Goal: Transaction & Acquisition: Book appointment/travel/reservation

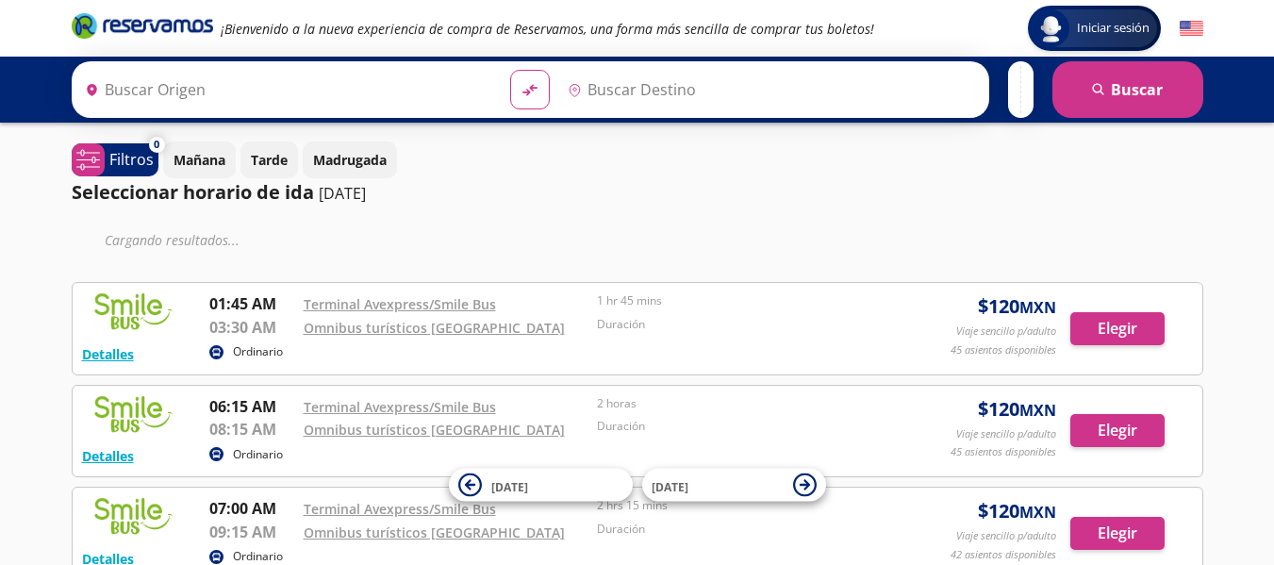
type input "[GEOGRAPHIC_DATA], [GEOGRAPHIC_DATA]"
type input "[PERSON_NAME], [GEOGRAPHIC_DATA]"
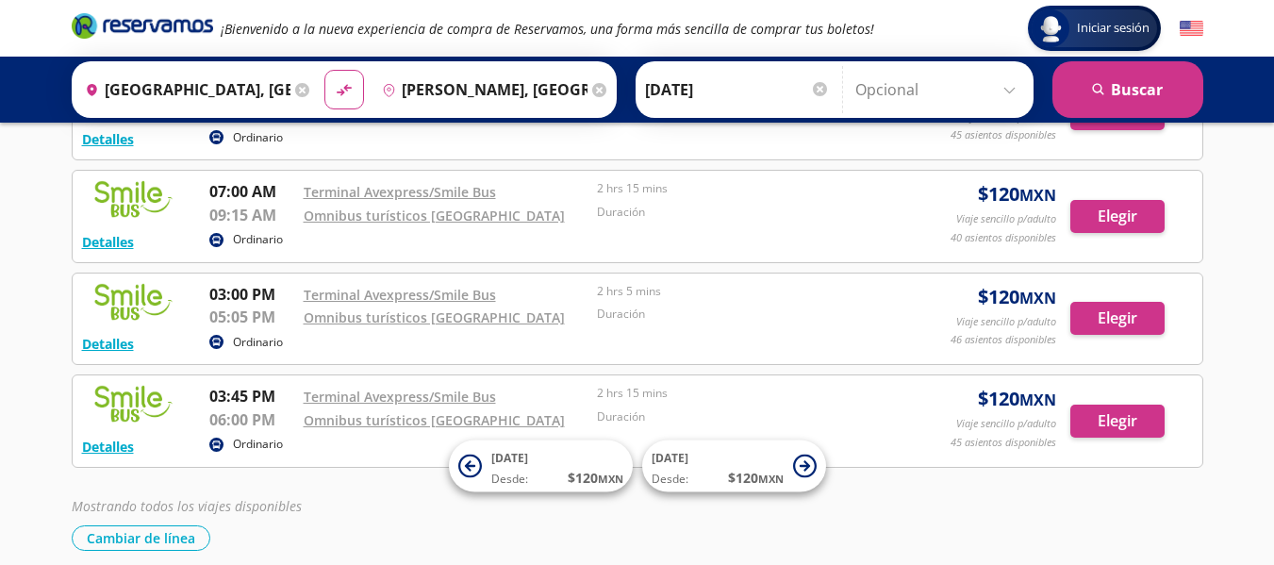
scroll to position [264, 0]
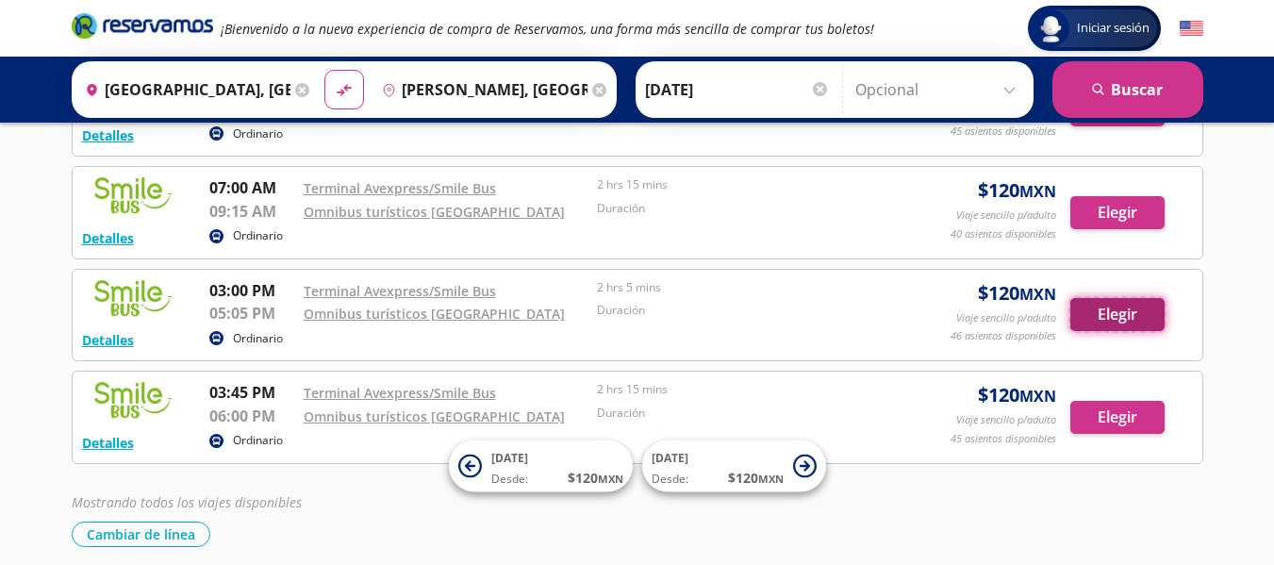
click at [1093, 303] on button "Elegir" at bounding box center [1117, 314] width 94 height 33
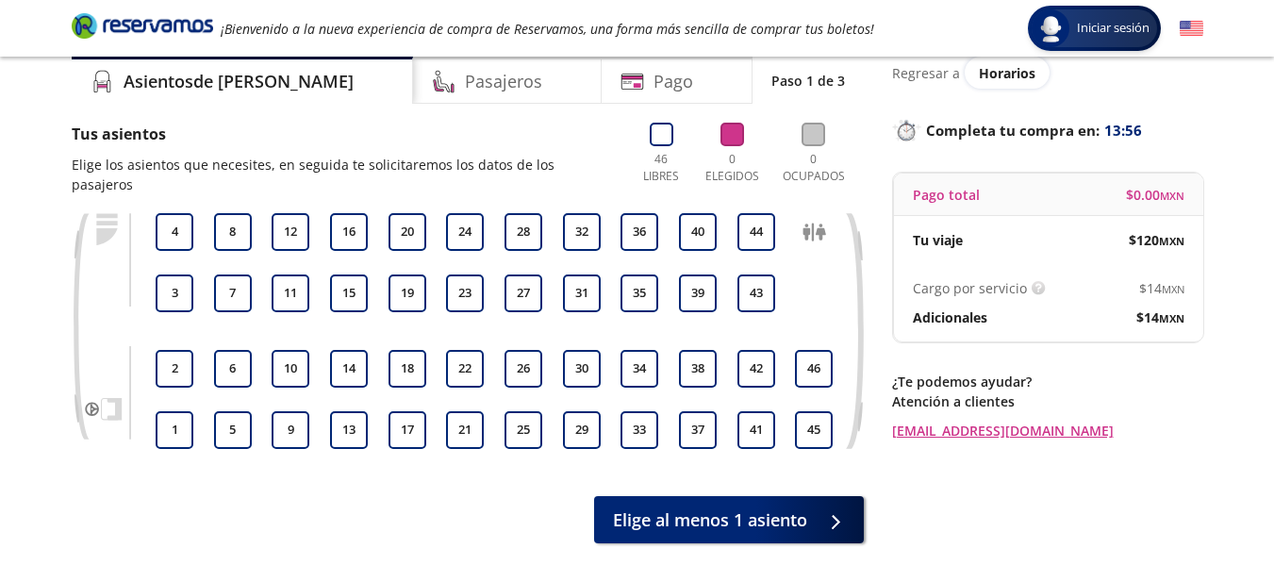
scroll to position [75, 0]
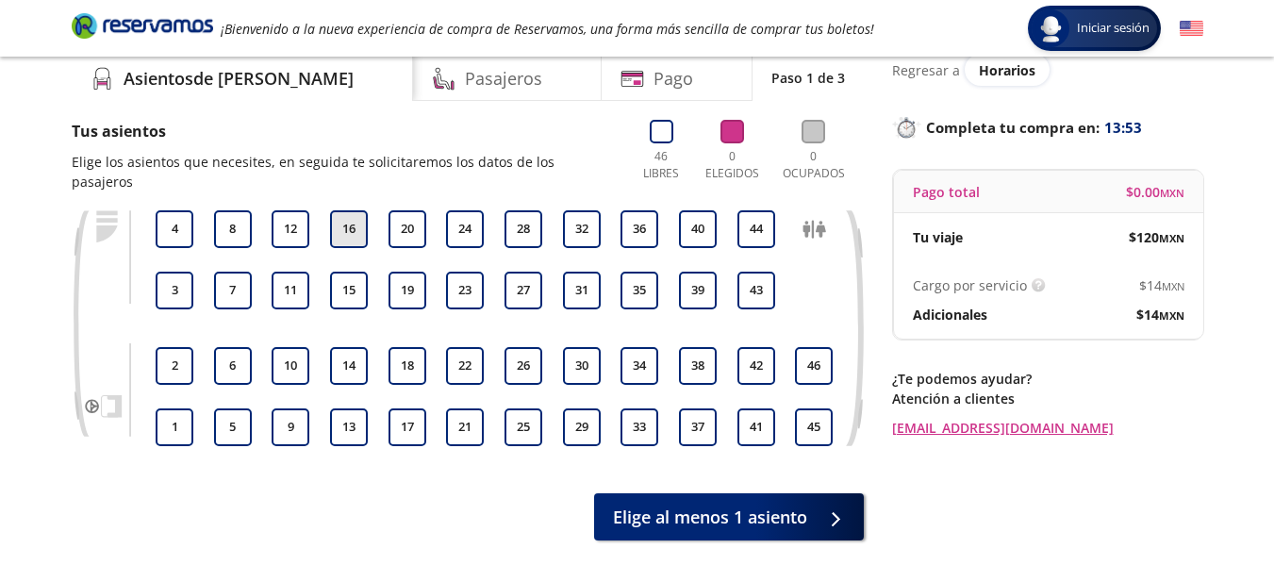
click at [355, 211] on button "16" at bounding box center [349, 229] width 38 height 38
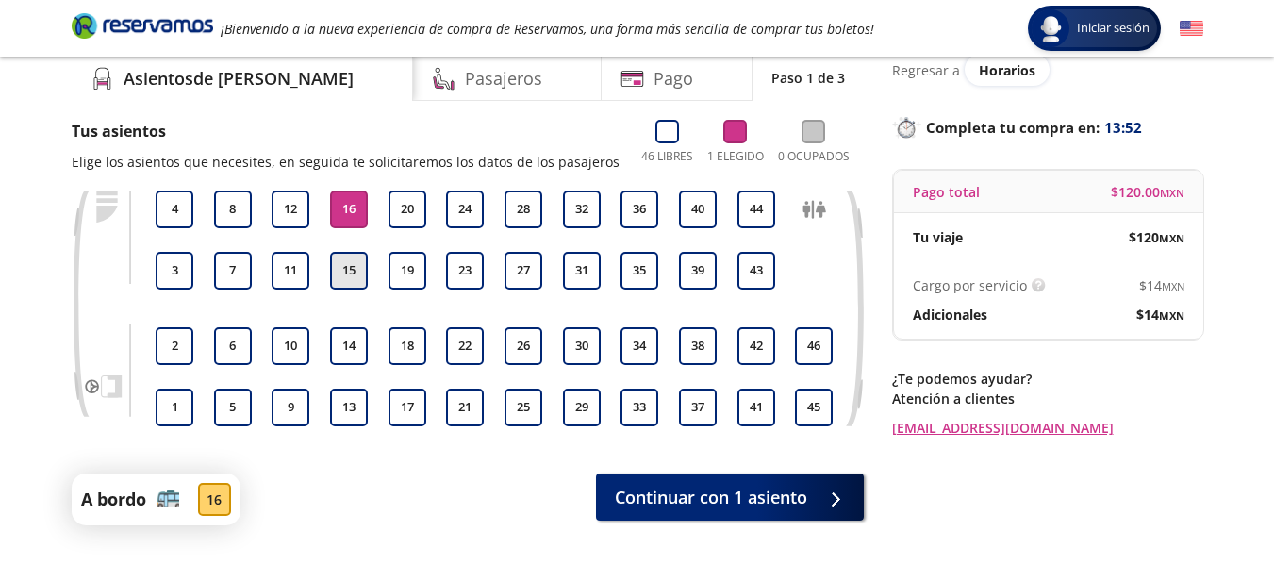
click at [348, 280] on button "15" at bounding box center [349, 271] width 38 height 38
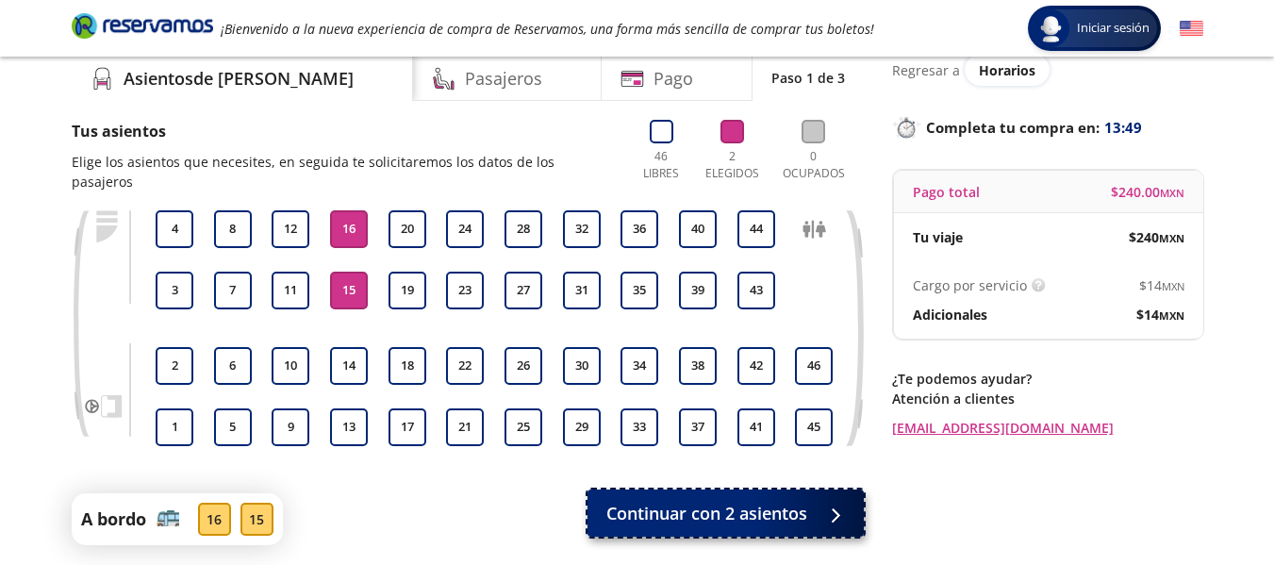
click at [714, 512] on button "Continuar con 2 asientos" at bounding box center [725, 512] width 276 height 47
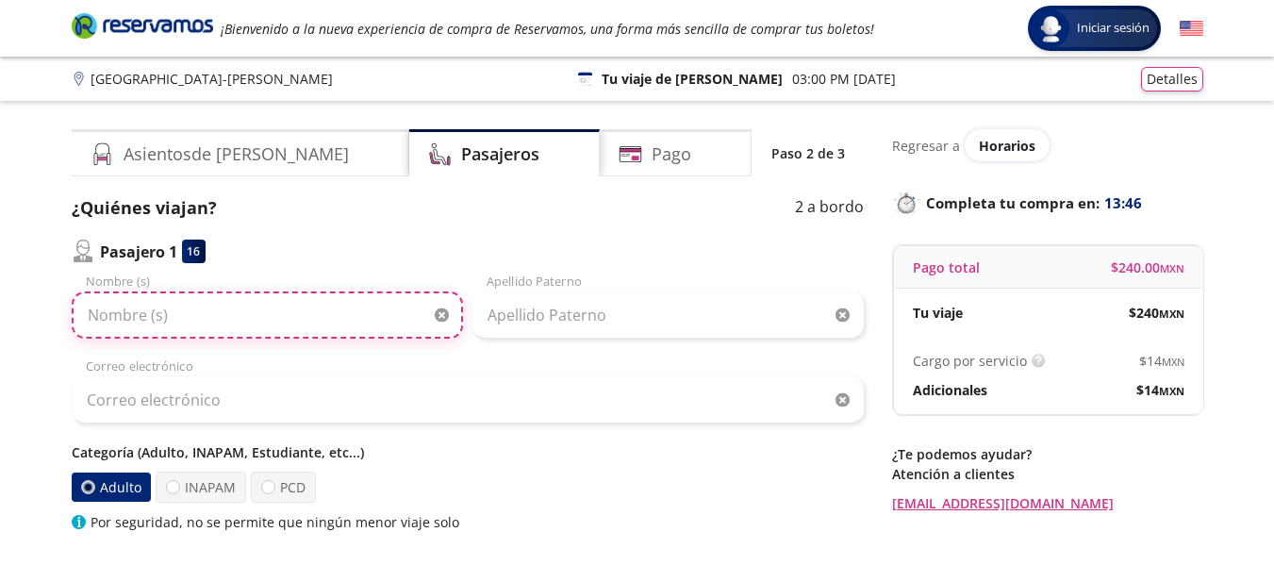
click at [236, 325] on input "Nombre (s)" at bounding box center [267, 314] width 391 height 47
type input "[PERSON_NAME]"
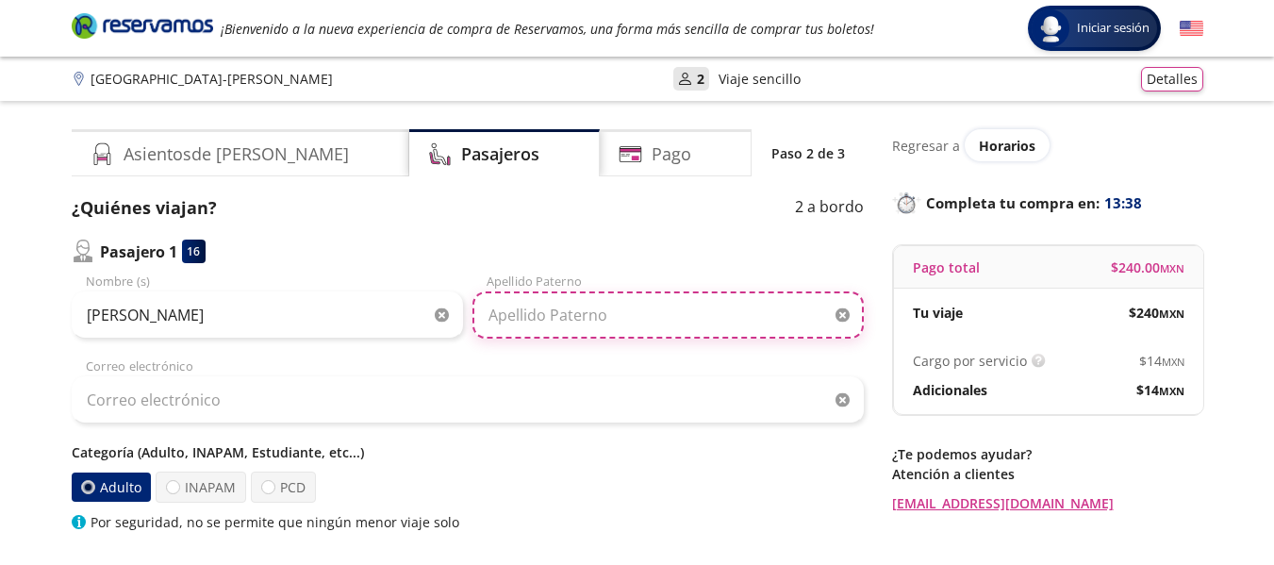
click at [520, 331] on input "Apellido Paterno" at bounding box center [667, 314] width 391 height 47
type input "[PERSON_NAME]"
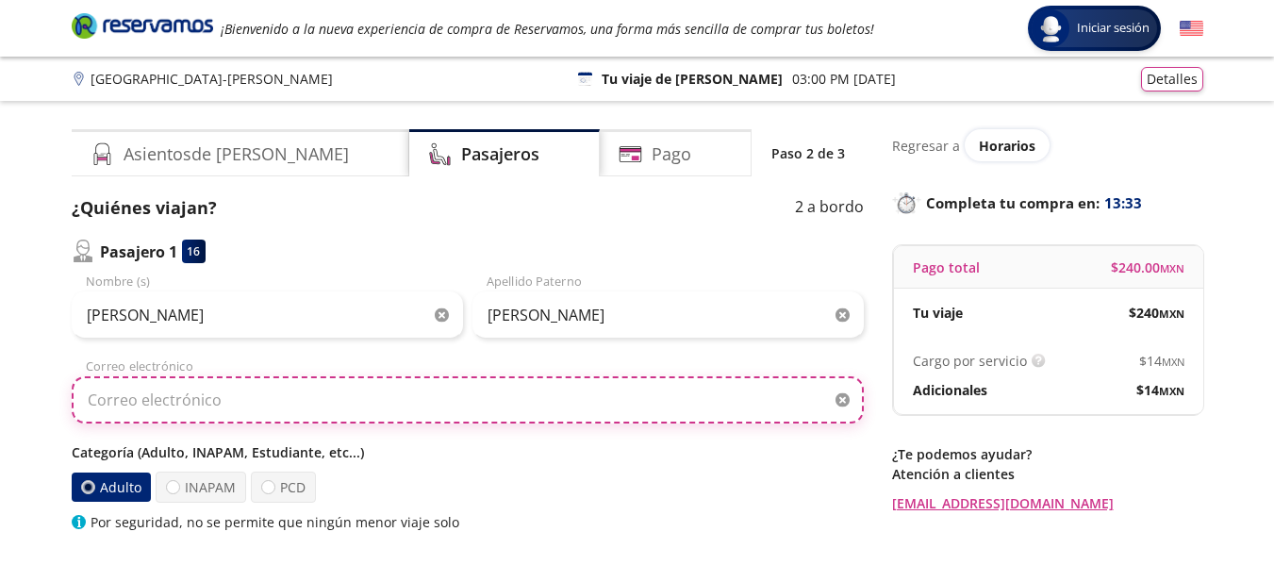
click at [303, 410] on input "Correo electrónico" at bounding box center [468, 399] width 792 height 47
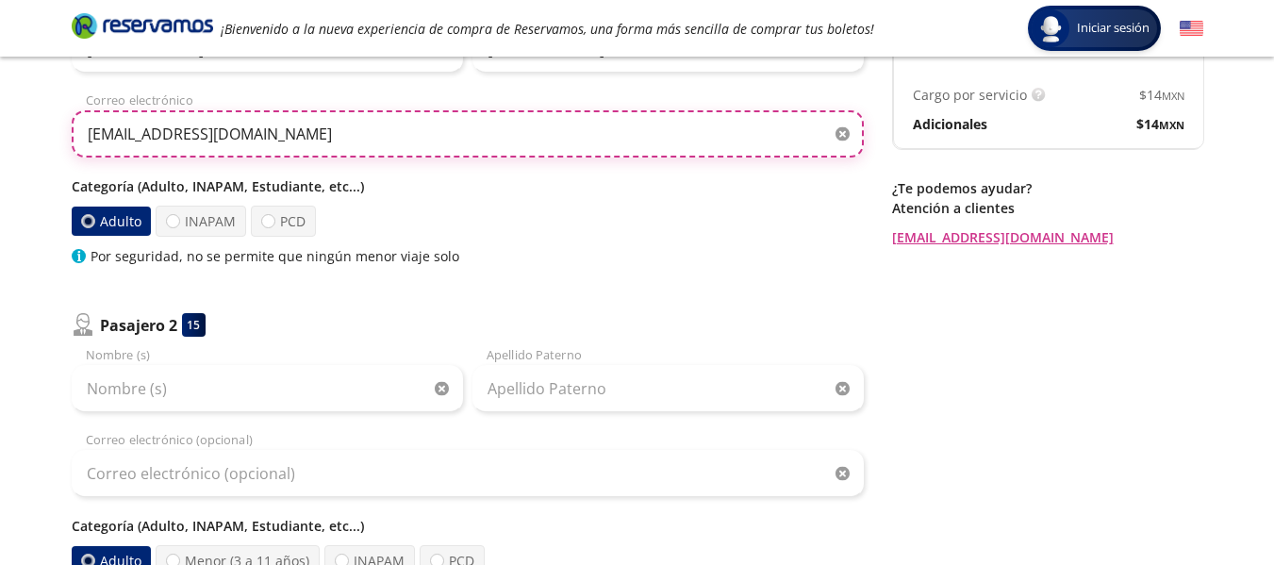
scroll to position [326, 0]
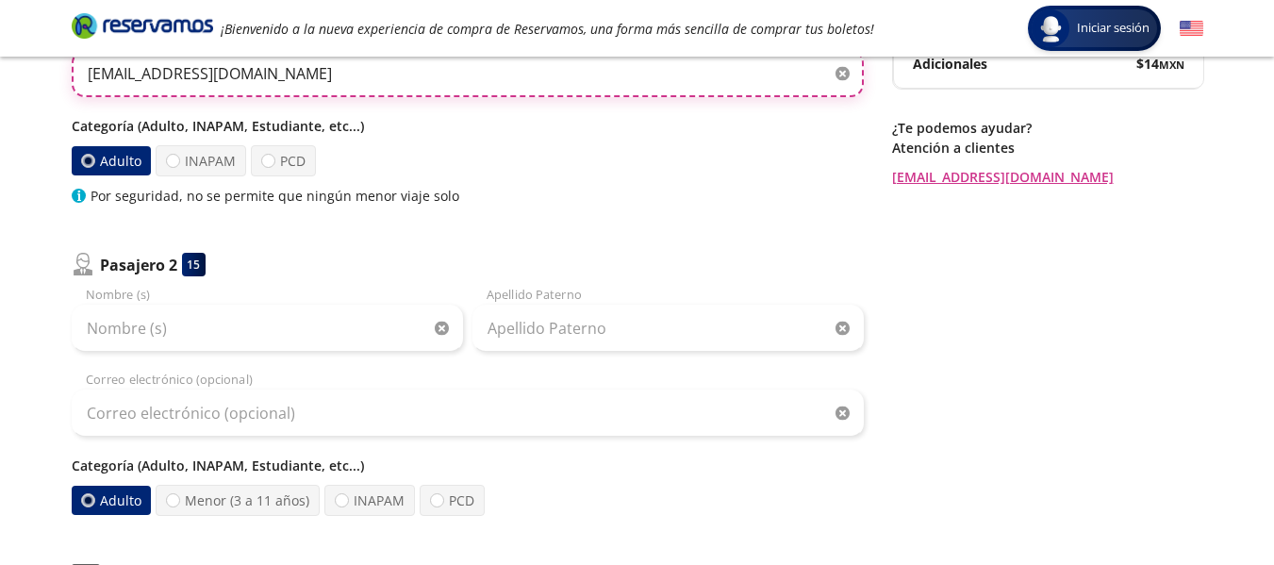
type input "[EMAIL_ADDRESS][DOMAIN_NAME]"
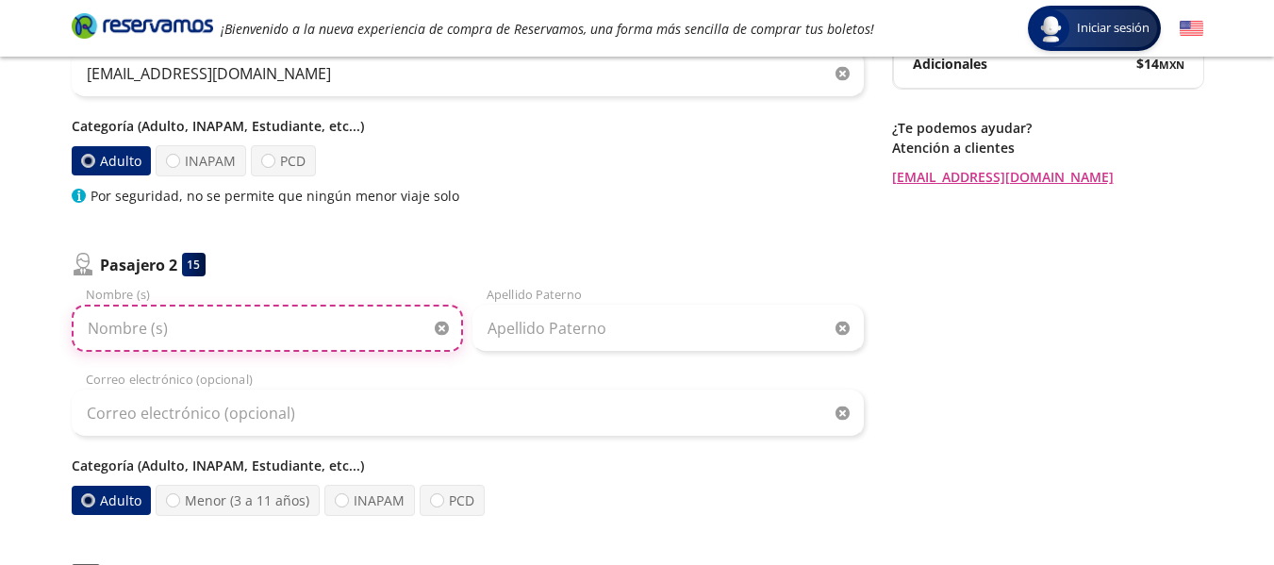
click at [267, 326] on input "Nombre (s)" at bounding box center [267, 328] width 391 height 47
type input "[PERSON_NAME]"
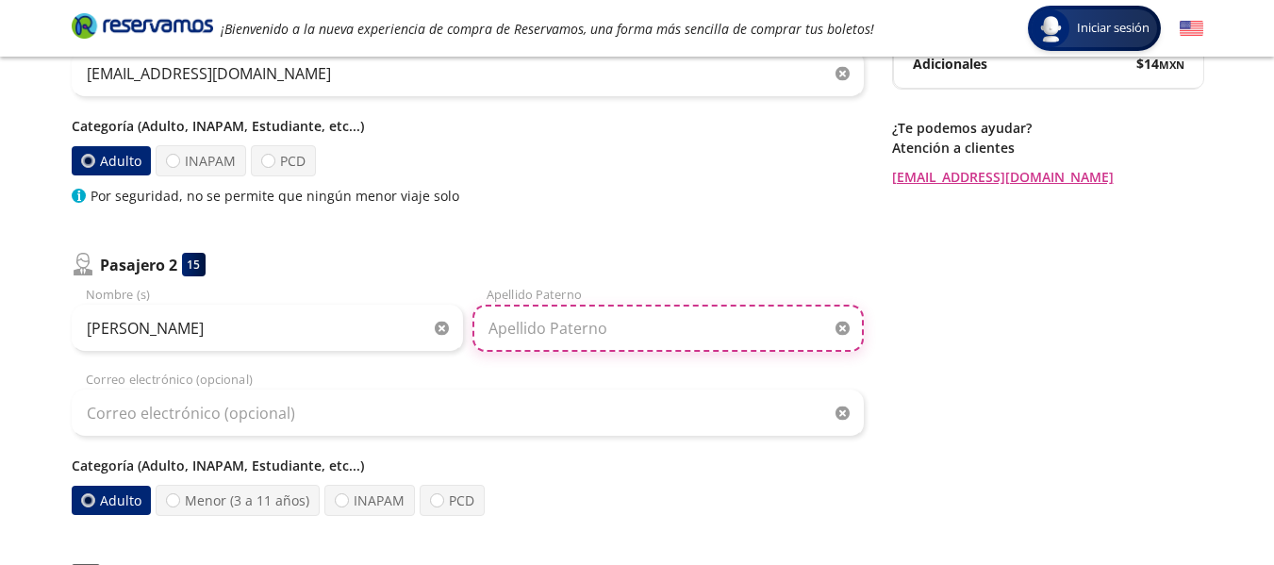
click at [572, 350] on input "Apellido Paterno" at bounding box center [667, 328] width 391 height 47
type input "[PERSON_NAME]"
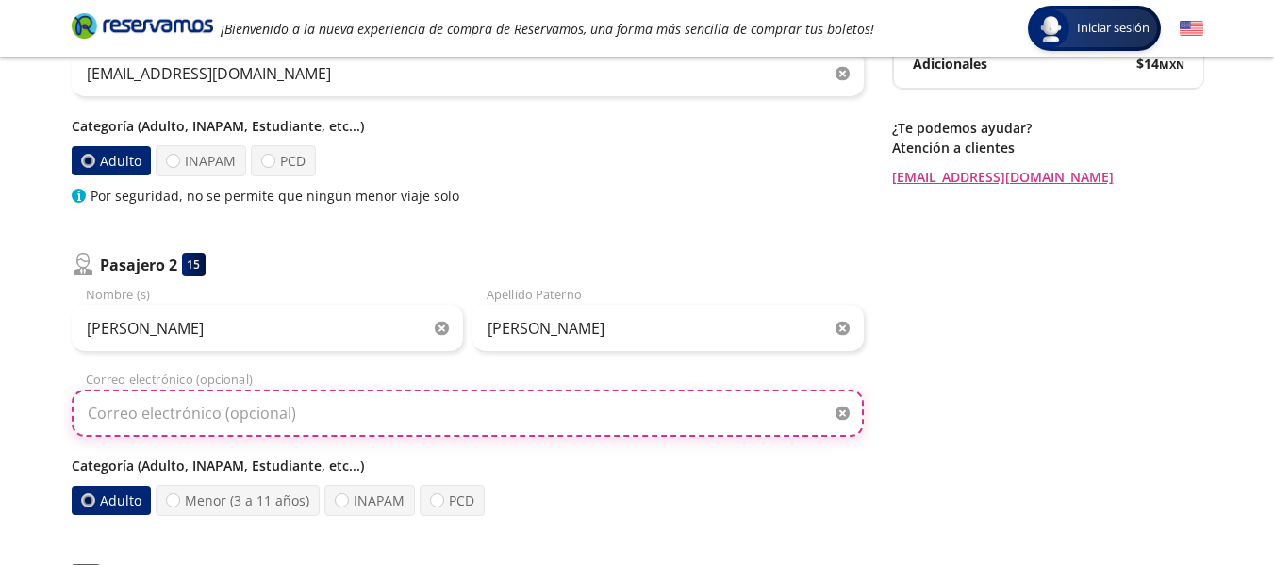
click at [238, 419] on input "Correo electrónico (opcional)" at bounding box center [468, 412] width 792 height 47
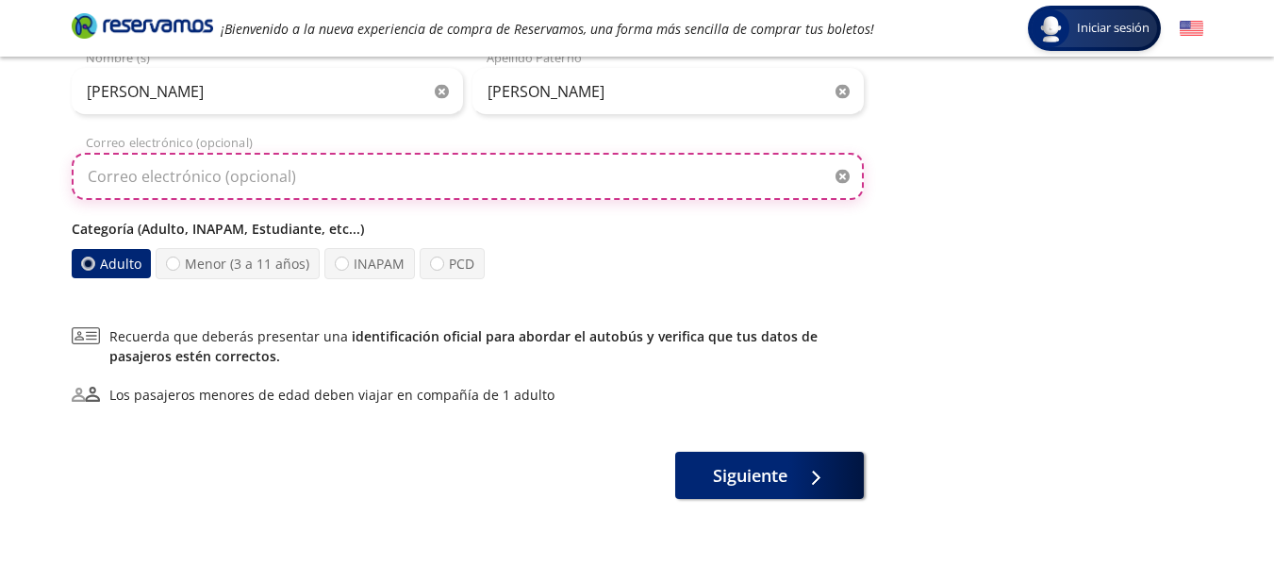
scroll to position [571, 0]
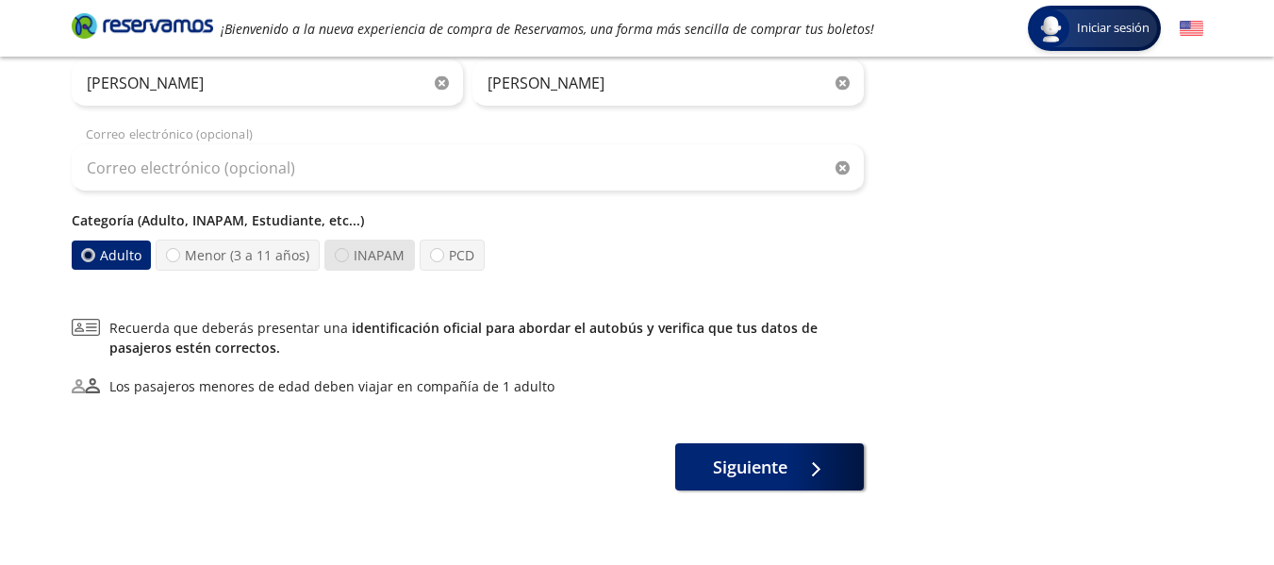
click at [339, 255] on div at bounding box center [342, 255] width 14 height 14
click at [339, 255] on input "INAPAM" at bounding box center [342, 255] width 12 height 12
radio input "true"
radio input "false"
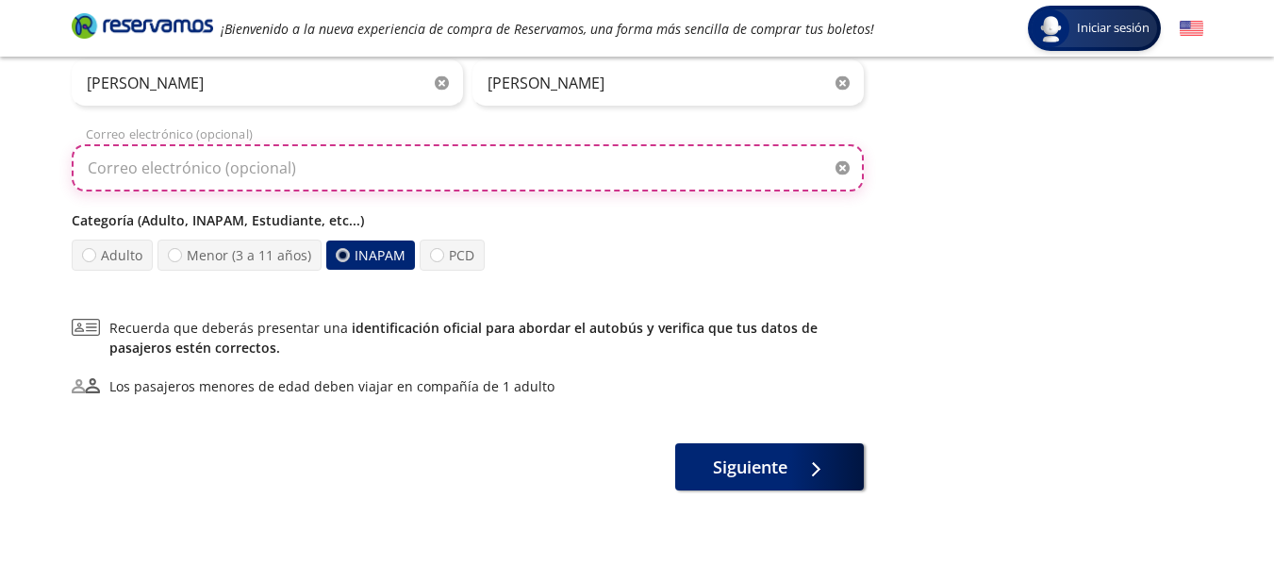
click at [385, 176] on input "Correo electrónico (opcional)" at bounding box center [468, 167] width 792 height 47
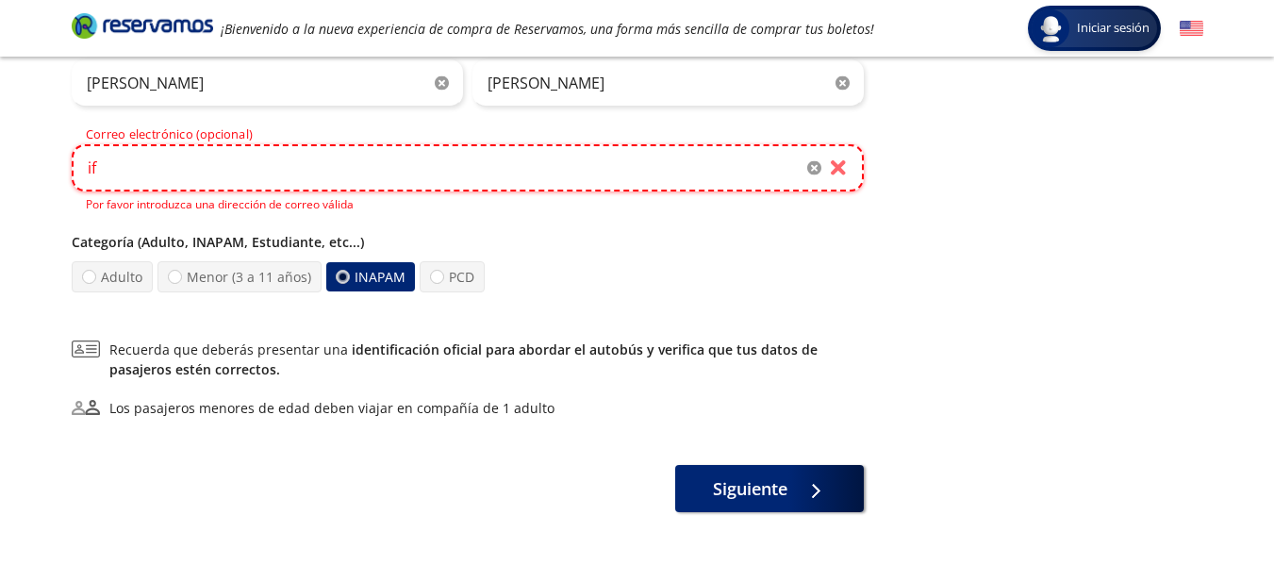
type input "i"
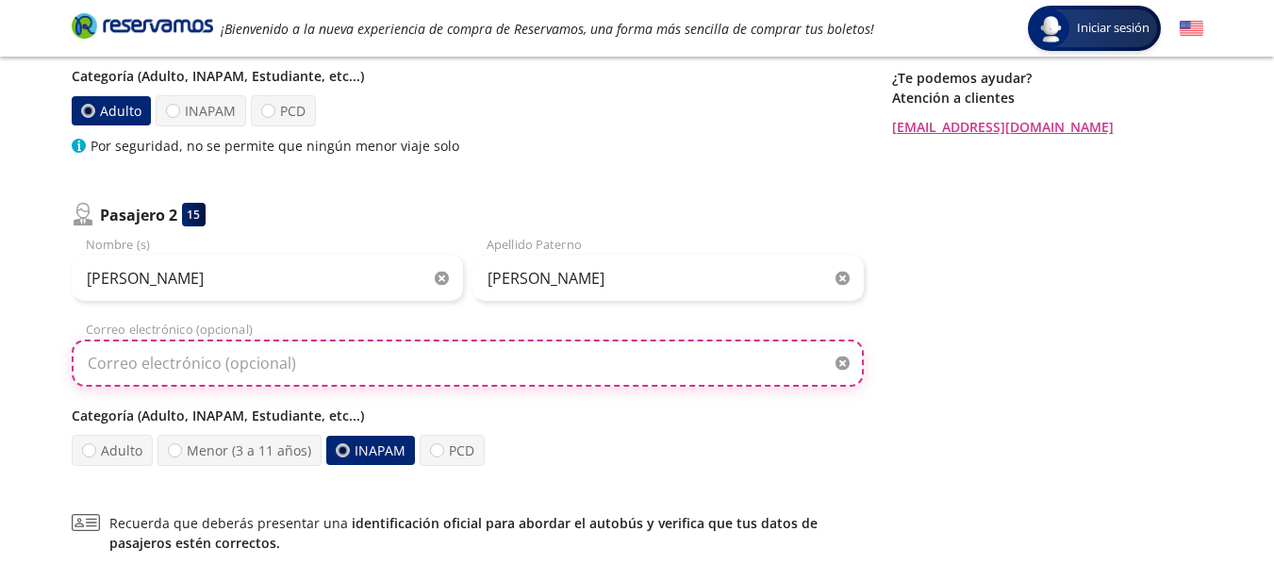
scroll to position [617, 0]
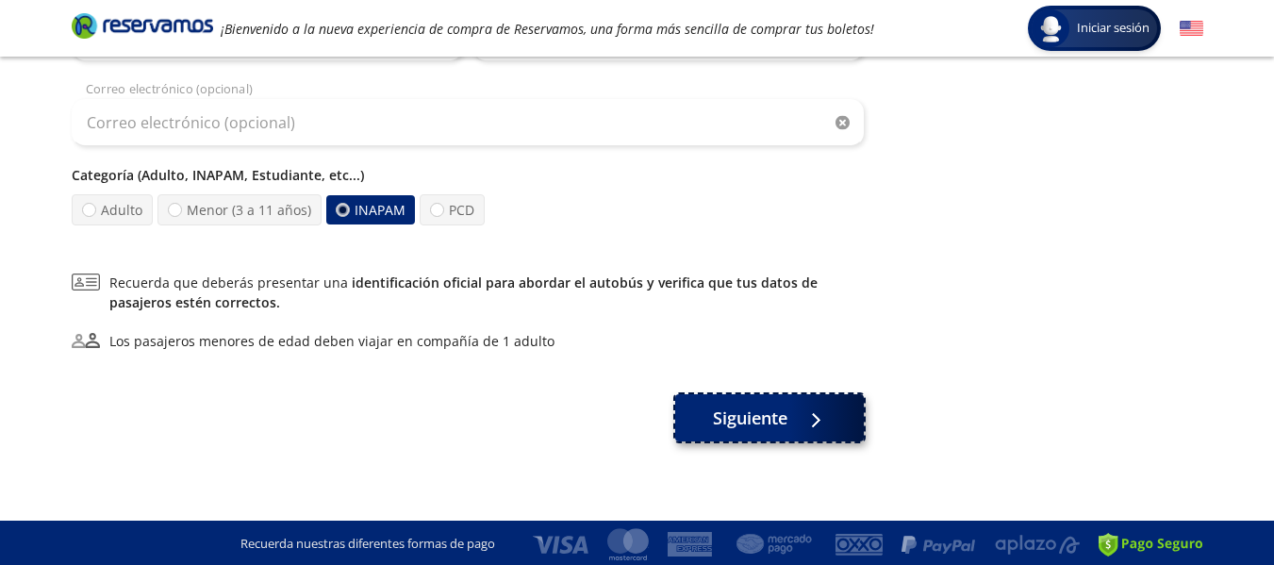
click at [734, 430] on span "Siguiente" at bounding box center [750, 417] width 74 height 25
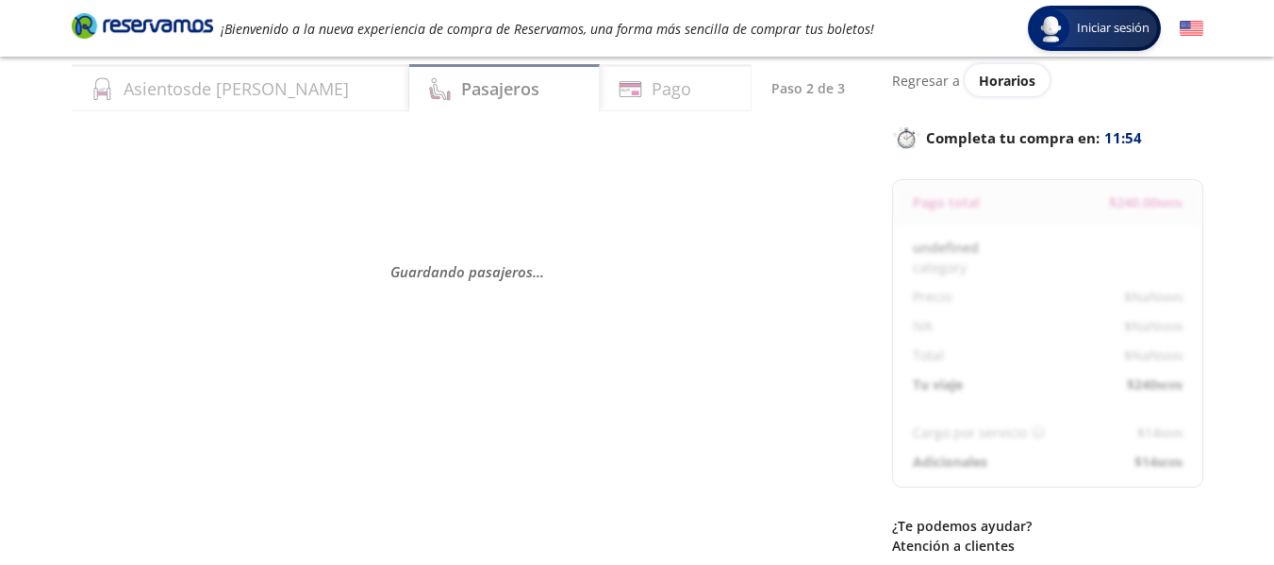
scroll to position [75, 0]
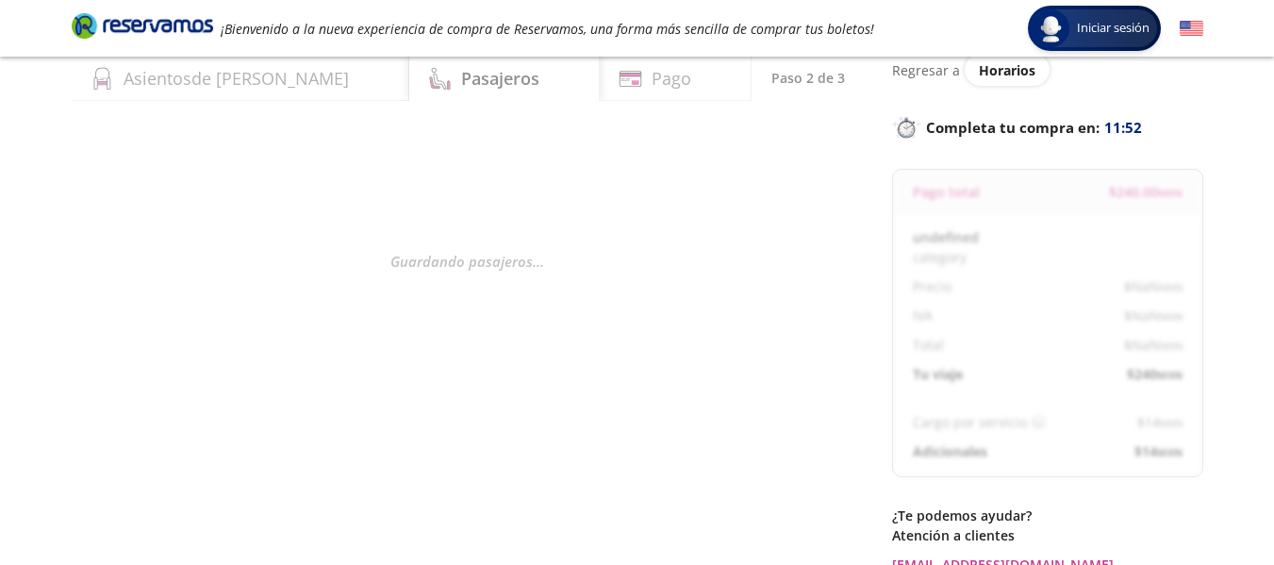
select select "MX"
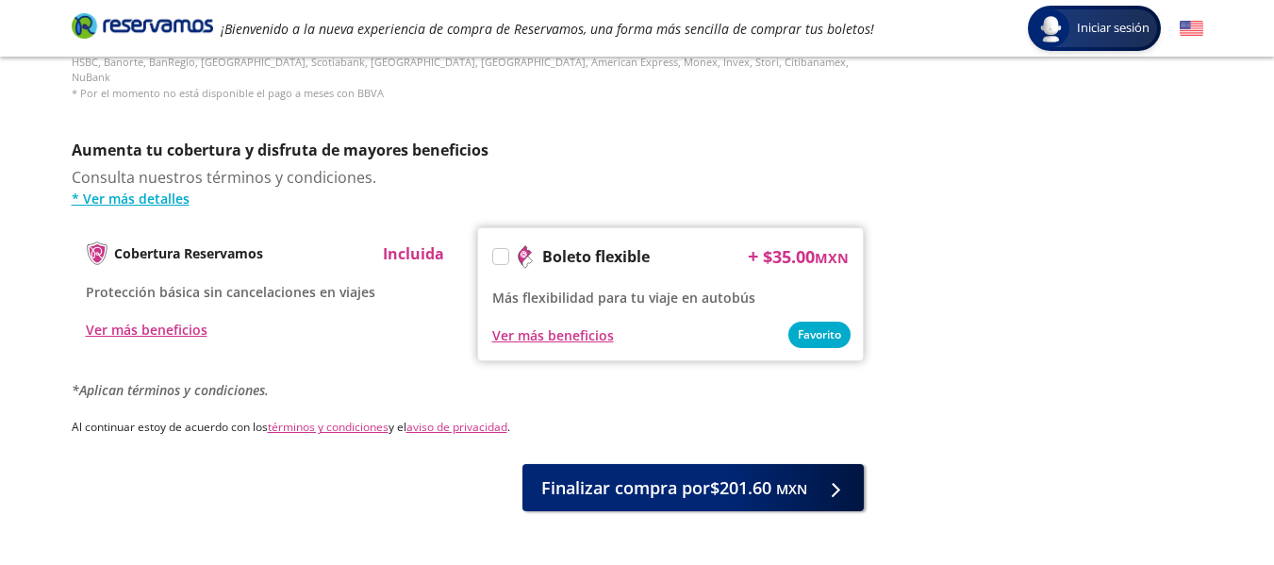
scroll to position [934, 0]
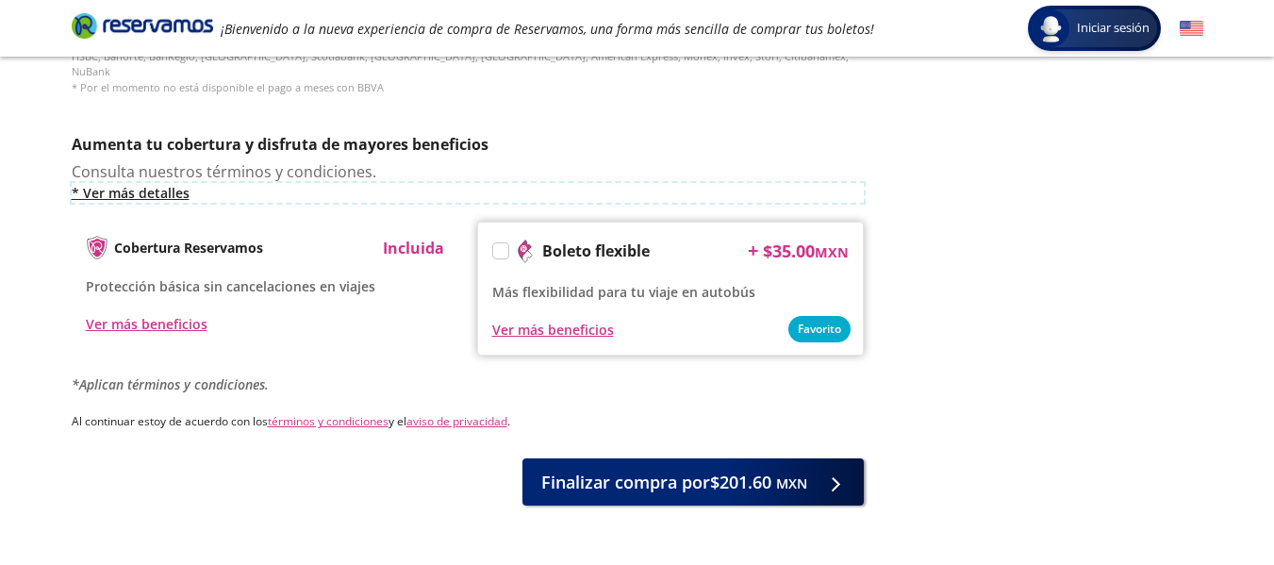
click at [164, 183] on link "* Ver más detalles" at bounding box center [468, 193] width 792 height 20
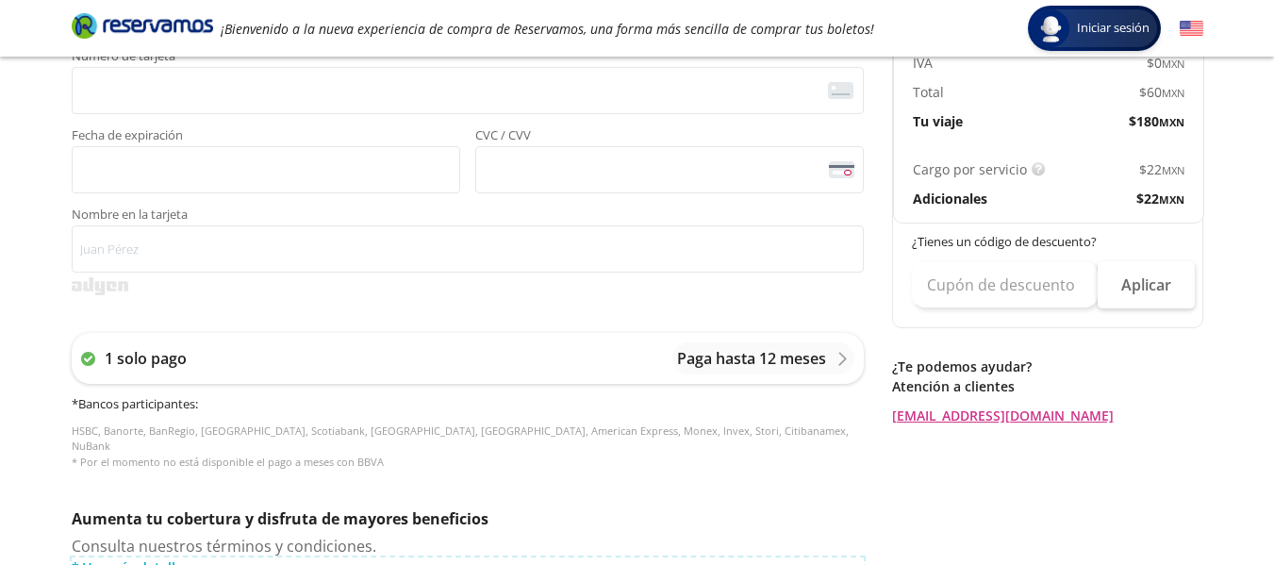
scroll to position [554, 0]
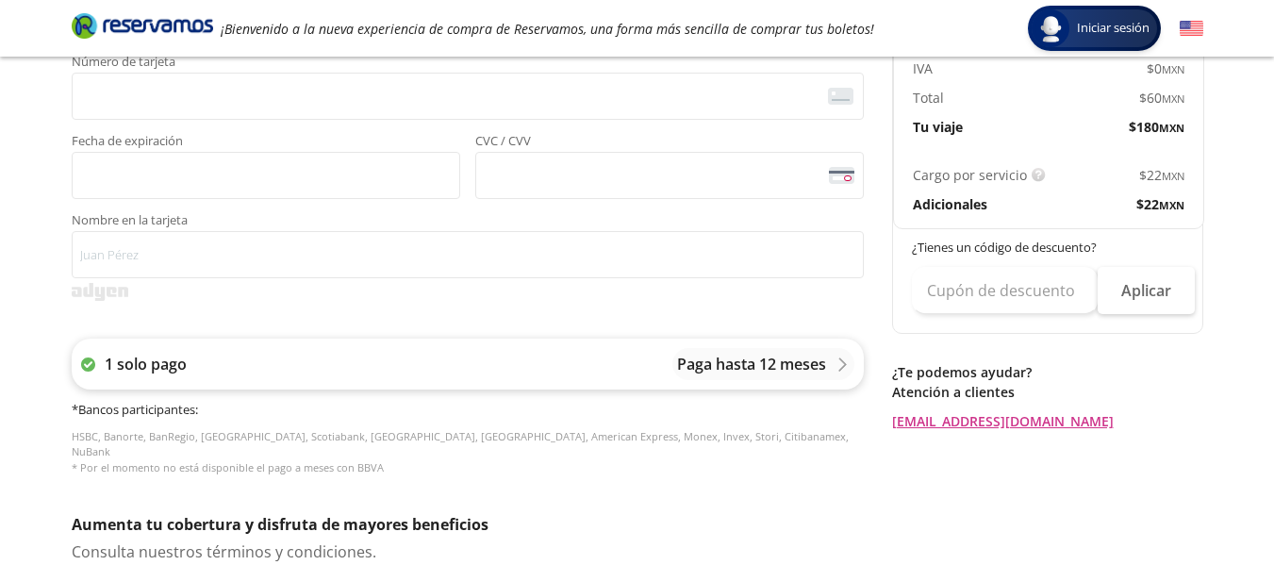
click at [773, 356] on p "Paga hasta 12 meses" at bounding box center [751, 364] width 149 height 23
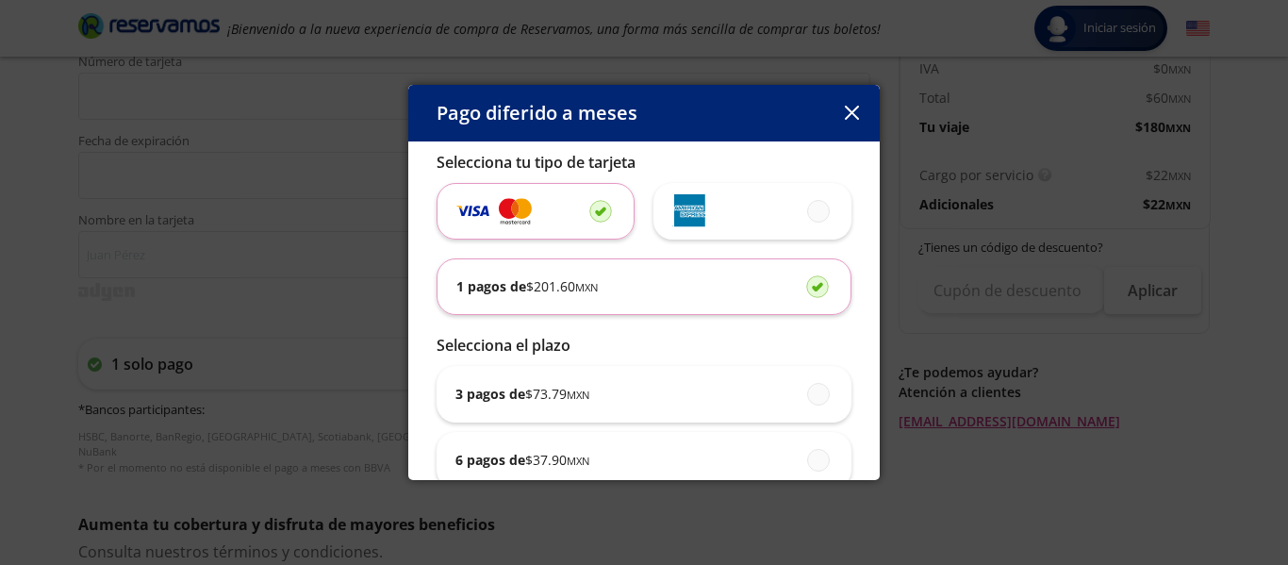
click at [854, 114] on icon "button" at bounding box center [852, 113] width 14 height 14
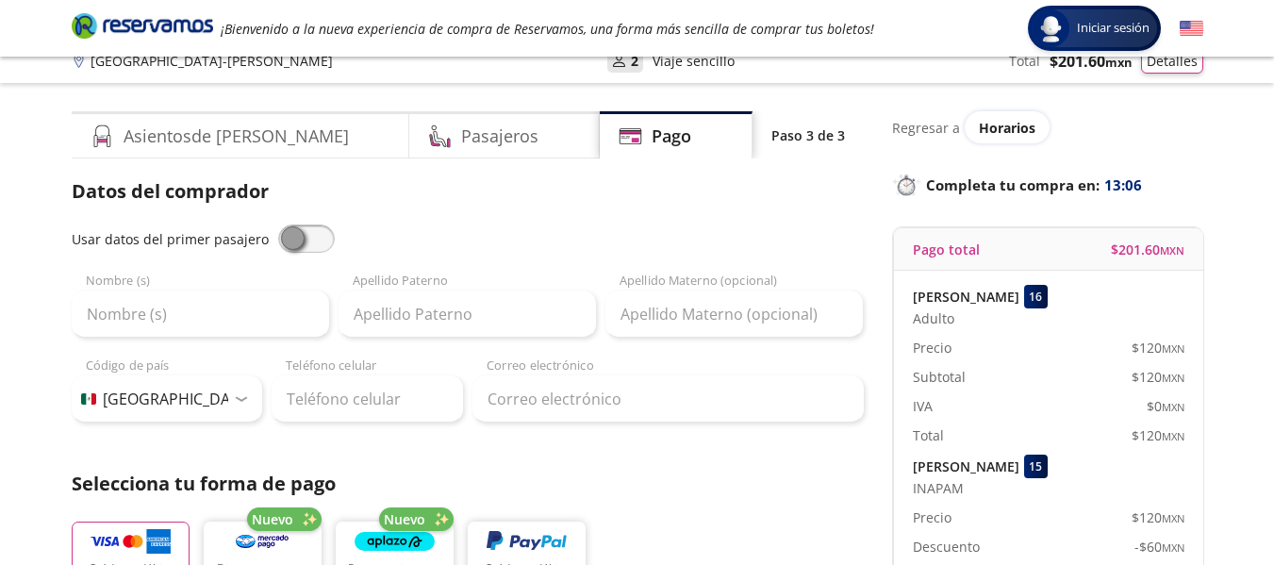
scroll to position [0, 0]
